Goal: Task Accomplishment & Management: Use online tool/utility

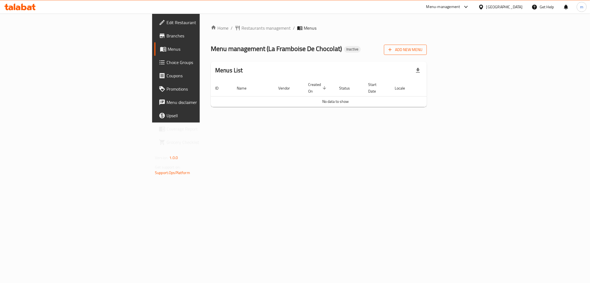
click at [427, 53] on button "Add New Menu" at bounding box center [405, 50] width 43 height 10
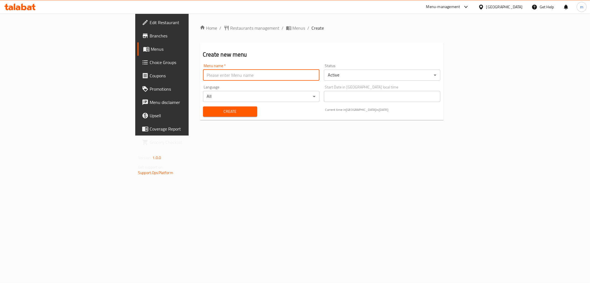
click at [203, 77] on input "text" at bounding box center [261, 74] width 117 height 11
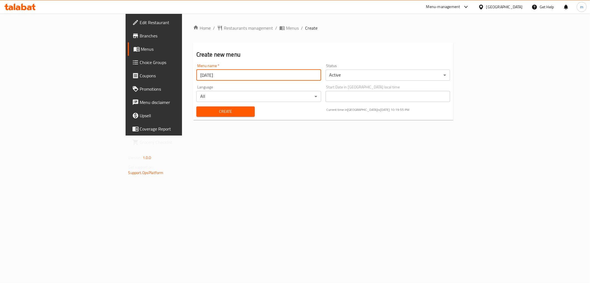
click at [197, 76] on input "[DATE]" at bounding box center [259, 74] width 125 height 11
click at [197, 75] on input "[DATE]" at bounding box center [259, 74] width 125 height 11
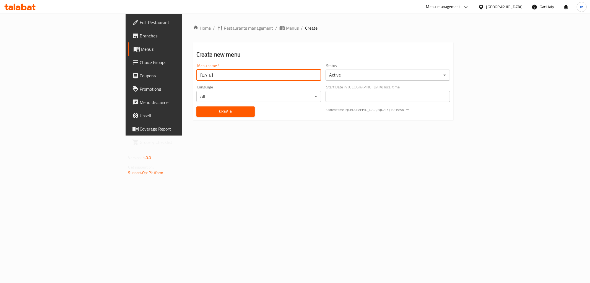
click at [197, 75] on input "[DATE]" at bounding box center [259, 74] width 125 height 11
type input "[DATE]"
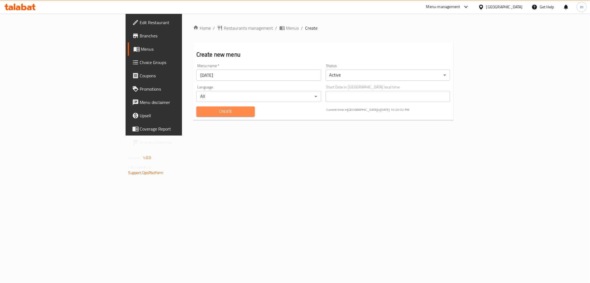
click at [197, 106] on button "Create" at bounding box center [226, 111] width 58 height 10
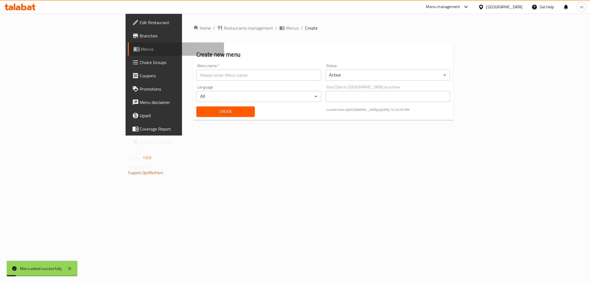
click at [141, 51] on span "Menus" at bounding box center [180, 49] width 79 height 7
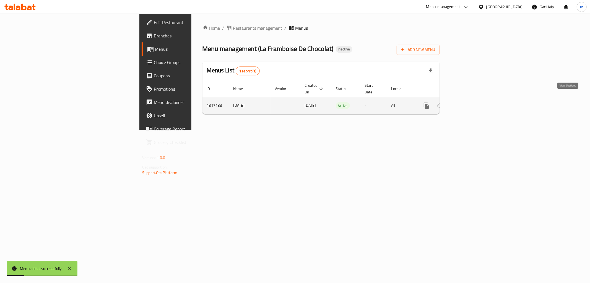
click at [473, 99] on link "enhanced table" at bounding box center [466, 105] width 13 height 13
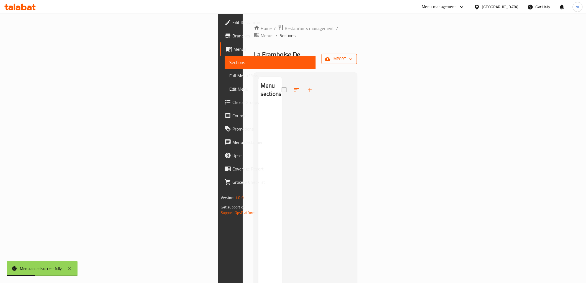
click at [357, 54] on button "import" at bounding box center [338, 59] width 35 height 10
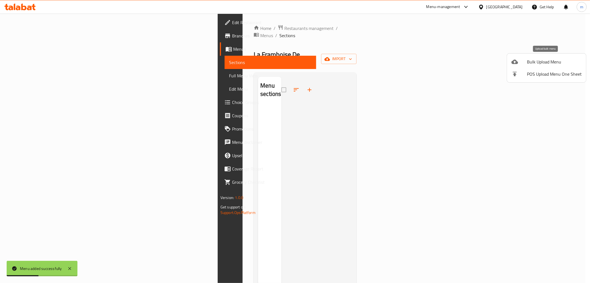
click at [553, 60] on span "Bulk Upload Menu" at bounding box center [554, 61] width 55 height 7
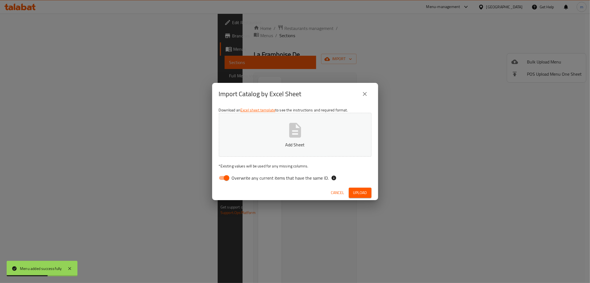
click at [244, 191] on div "Cancel Upload" at bounding box center [295, 192] width 166 height 15
click at [241, 182] on label "Overwrite any current items that have the same ID." at bounding box center [272, 177] width 113 height 11
click at [241, 182] on input "Overwrite any current items that have the same ID." at bounding box center [227, 177] width 32 height 11
checkbox input "false"
click at [273, 153] on button "Add Sheet" at bounding box center [295, 135] width 153 height 44
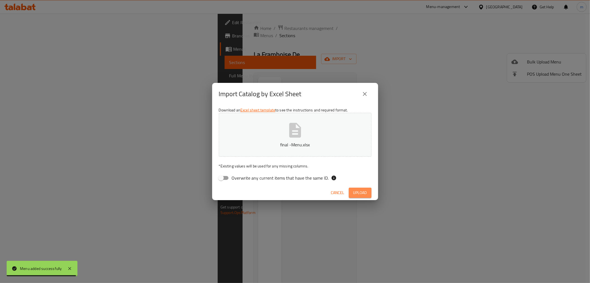
click at [361, 192] on span "Upload" at bounding box center [360, 192] width 14 height 7
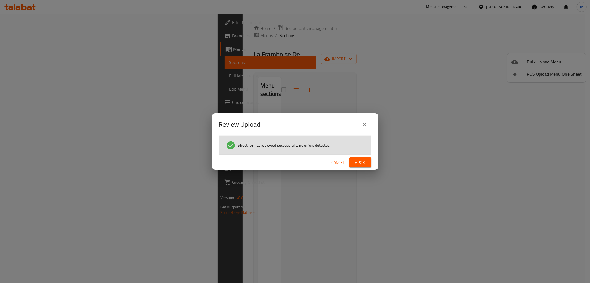
click at [356, 159] on span "Import" at bounding box center [360, 162] width 13 height 7
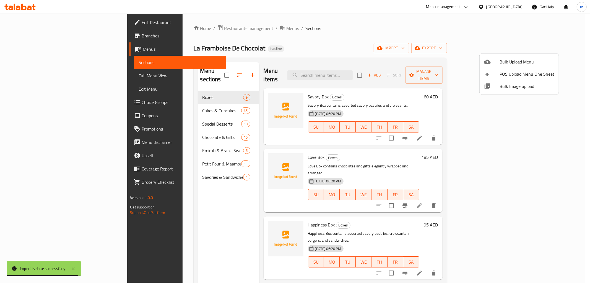
click at [22, 77] on div at bounding box center [295, 141] width 590 height 283
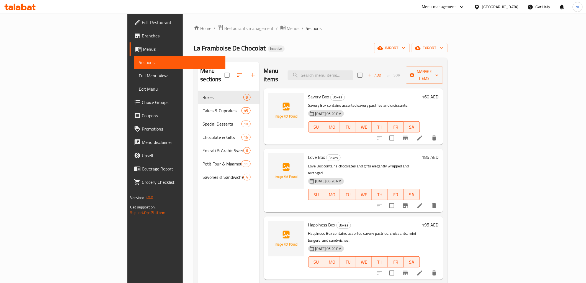
click at [139, 77] on span "Full Menu View" at bounding box center [180, 75] width 82 height 7
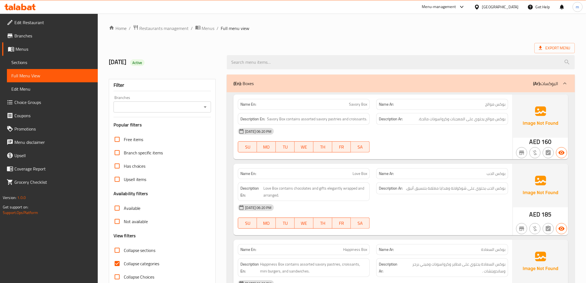
click at [140, 260] on span "Collapse categories" at bounding box center [142, 263] width 36 height 7
click at [124, 259] on input "Collapse categories" at bounding box center [116, 263] width 13 height 13
checkbox input "false"
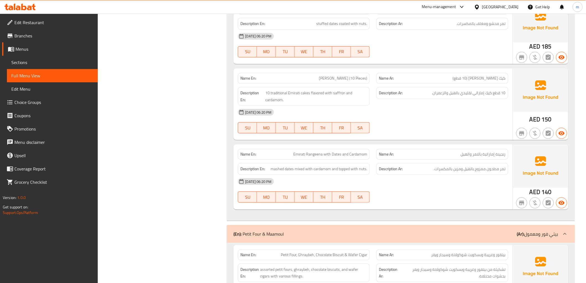
scroll to position [6211, 0]
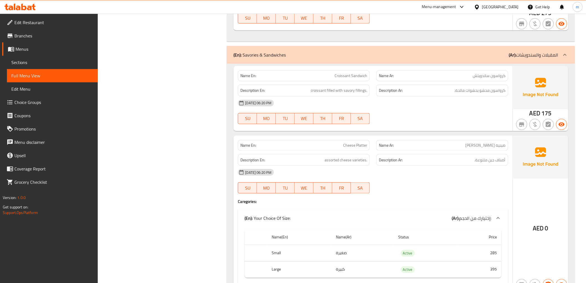
scroll to position [7195, 0]
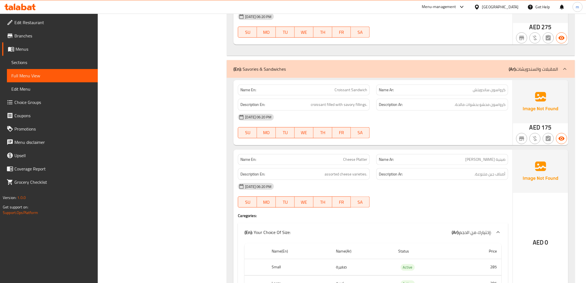
click at [30, 38] on span "Branches" at bounding box center [53, 35] width 79 height 7
